Goal: Information Seeking & Learning: Learn about a topic

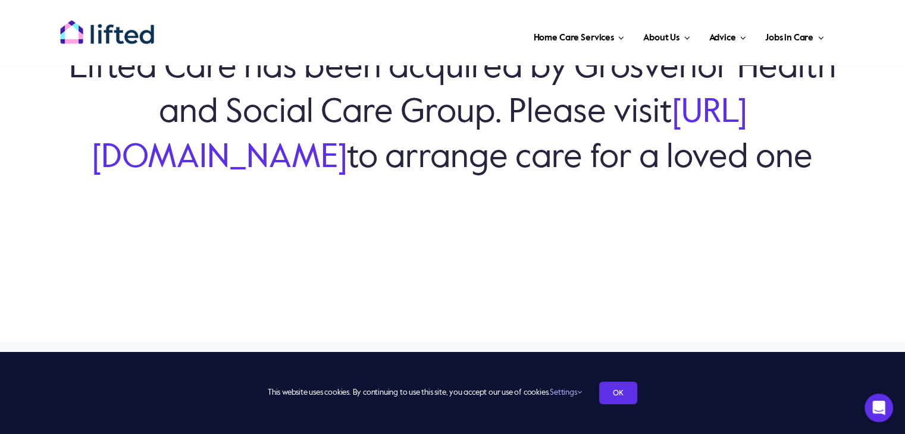
scroll to position [179, 0]
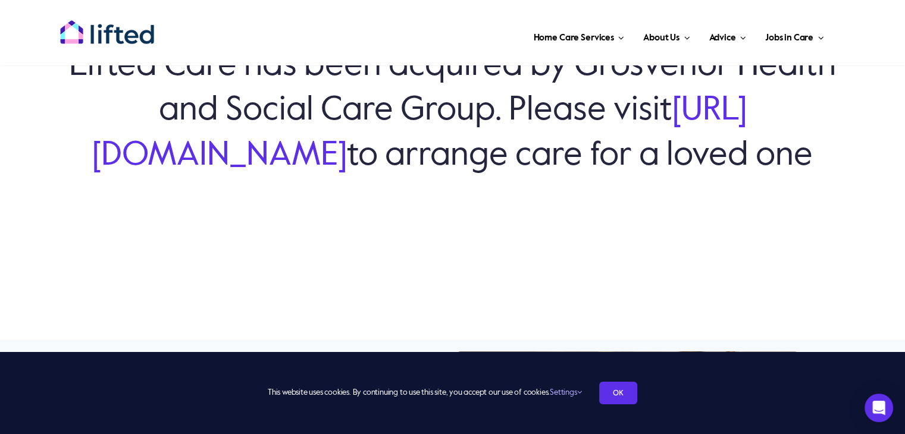
click at [436, 132] on link "[URL][DOMAIN_NAME]" at bounding box center [419, 133] width 655 height 78
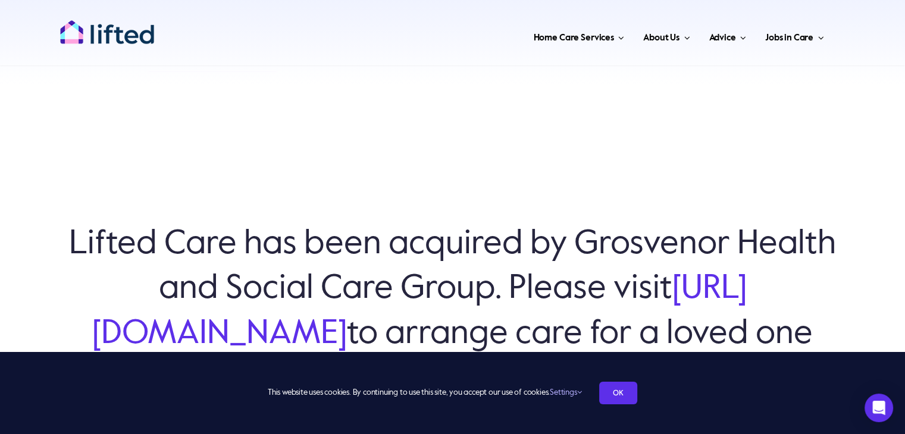
click at [374, 92] on div "Lifted Care has been acquired by Grosvenor Health and Social Care Group. Please…" at bounding box center [452, 301] width 905 height 434
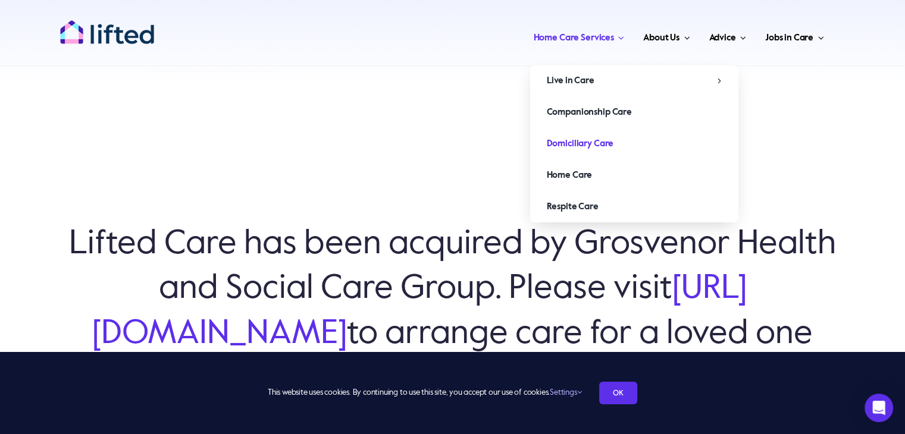
click at [578, 139] on span "Domiciliary Care" at bounding box center [580, 143] width 67 height 19
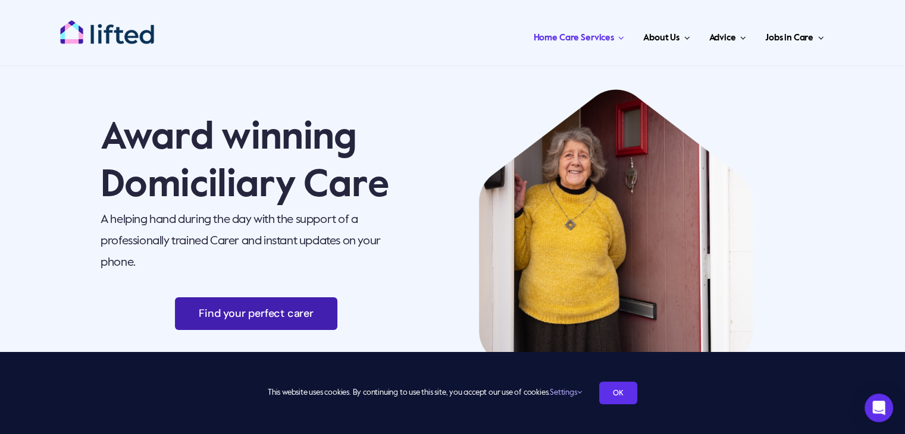
click at [223, 317] on span "Find your perfect carer" at bounding box center [256, 314] width 115 height 12
